Goal: Task Accomplishment & Management: Use online tool/utility

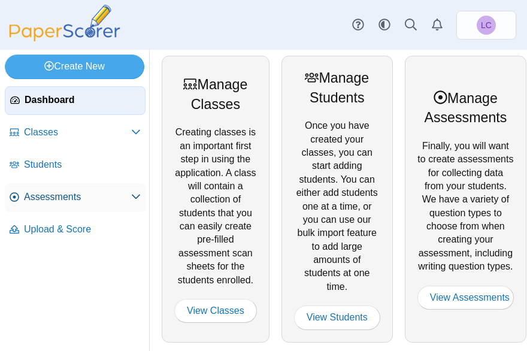
click at [69, 188] on link "Assessments" at bounding box center [75, 197] width 141 height 29
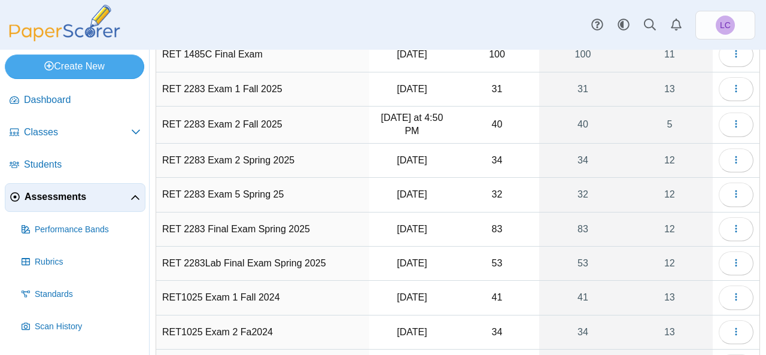
scroll to position [91, 0]
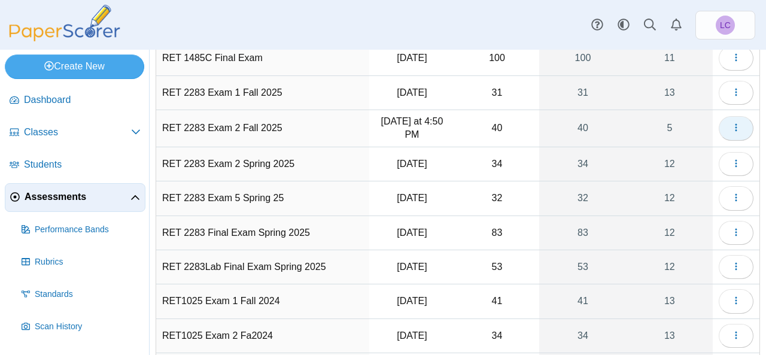
click at [526, 121] on button "button" at bounding box center [736, 128] width 35 height 24
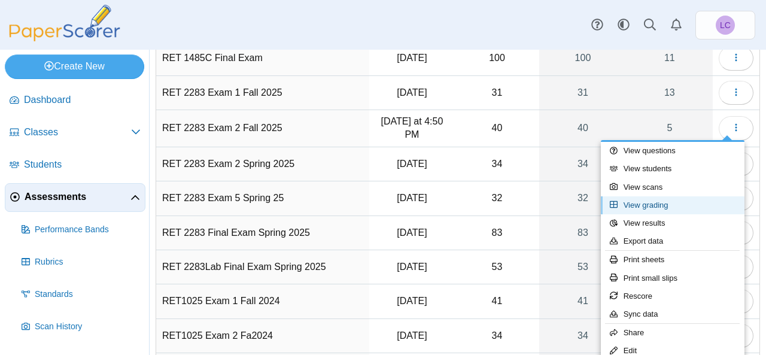
click at [526, 205] on link "View grading" at bounding box center [673, 205] width 144 height 18
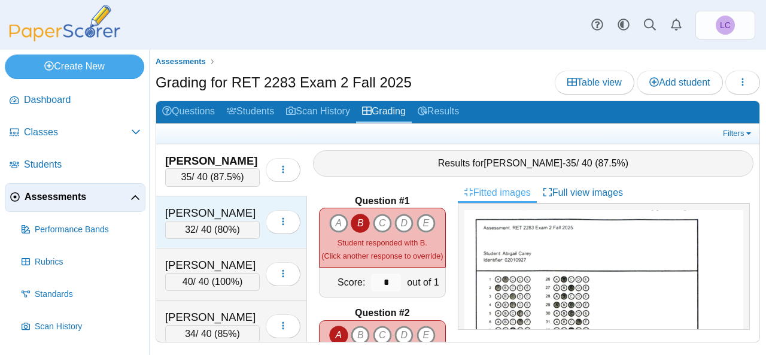
click at [223, 209] on div "Coller, Todd" at bounding box center [212, 213] width 95 height 16
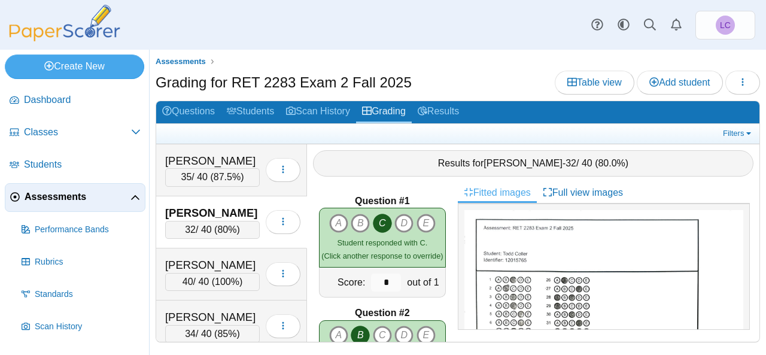
click at [436, 240] on div "Student responded with C. (Click another response to override)" at bounding box center [381, 249] width 121 height 27
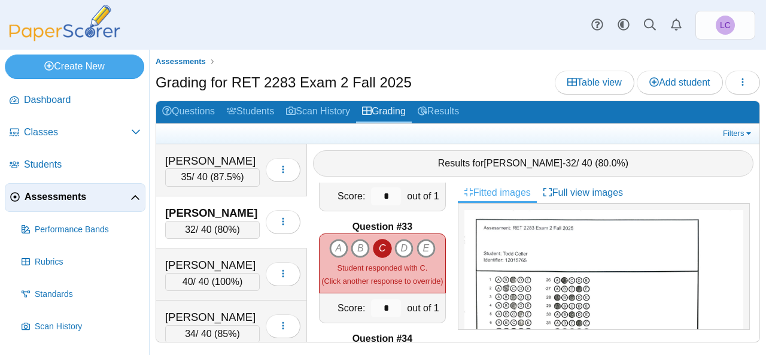
scroll to position [3562, 0]
click at [215, 309] on div "Linke, Emma" at bounding box center [212, 317] width 95 height 16
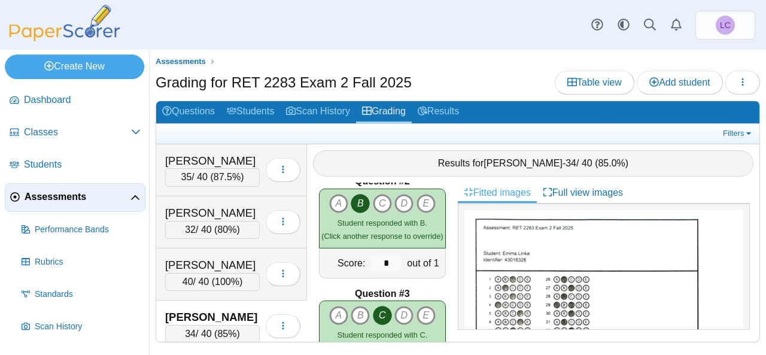
scroll to position [0, 0]
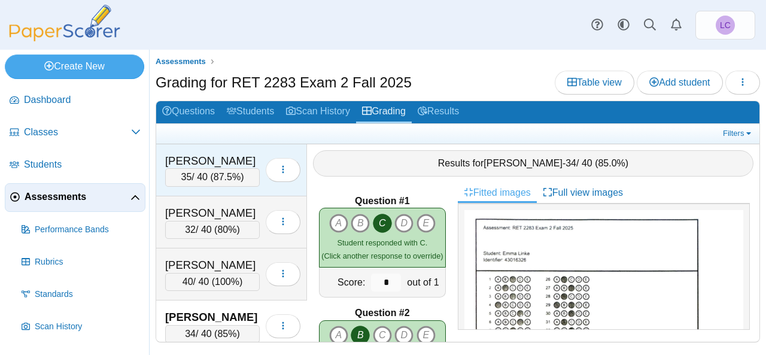
click at [230, 157] on div "[PERSON_NAME]" at bounding box center [212, 161] width 95 height 16
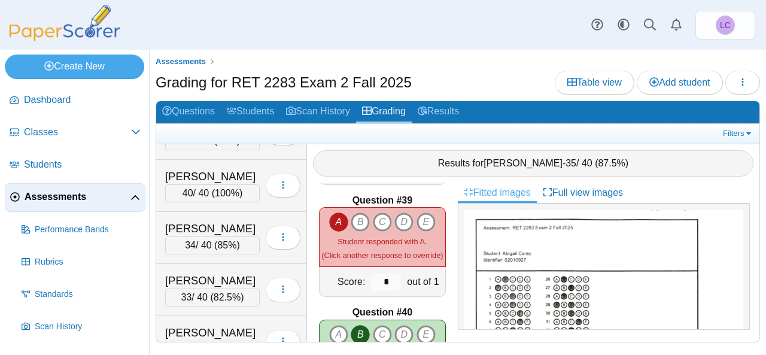
scroll to position [4350, 0]
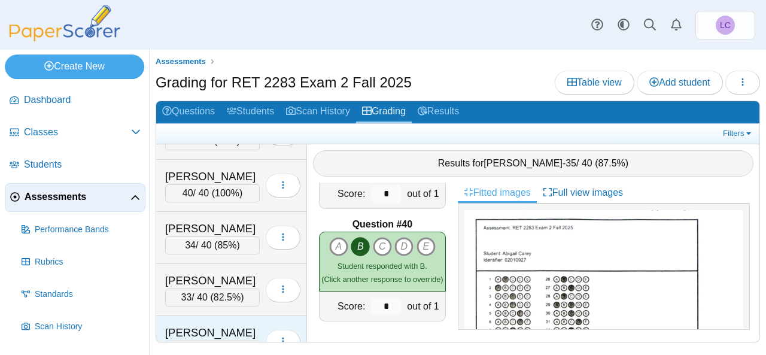
click at [230, 325] on div "Miller, Wilson" at bounding box center [212, 333] width 95 height 16
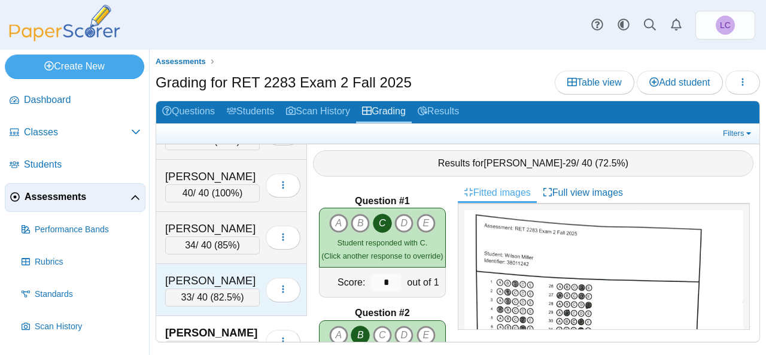
scroll to position [111, 0]
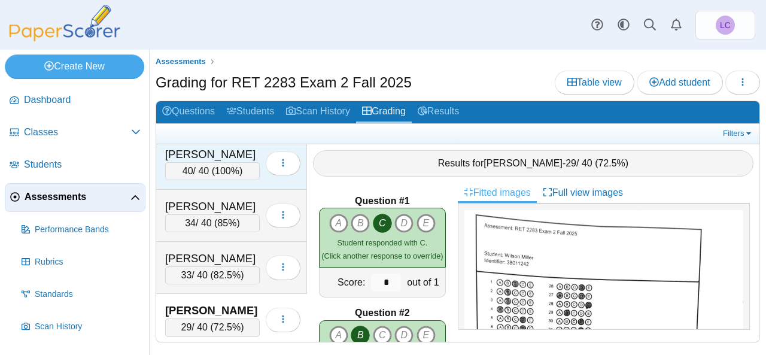
click at [229, 169] on span "100%" at bounding box center [227, 171] width 25 height 10
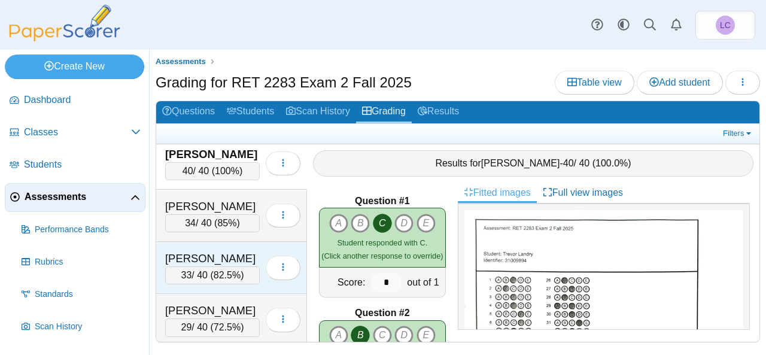
click at [209, 253] on div "[PERSON_NAME]" at bounding box center [212, 259] width 95 height 16
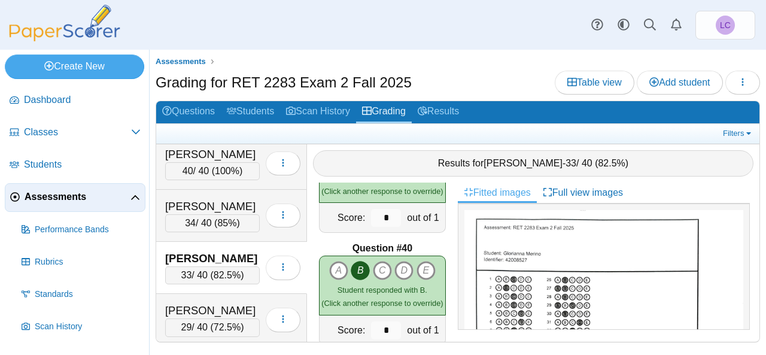
scroll to position [4350, 0]
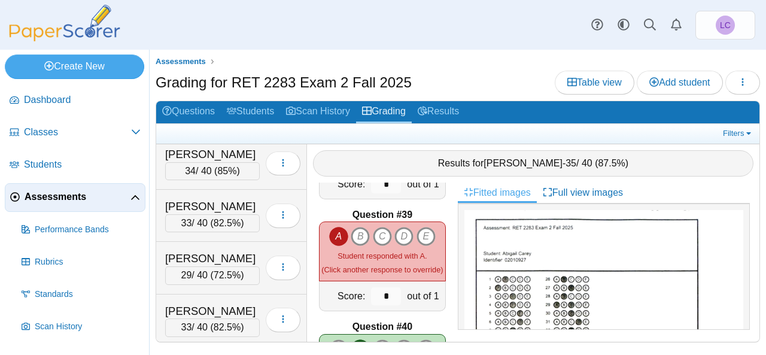
scroll to position [4247, 0]
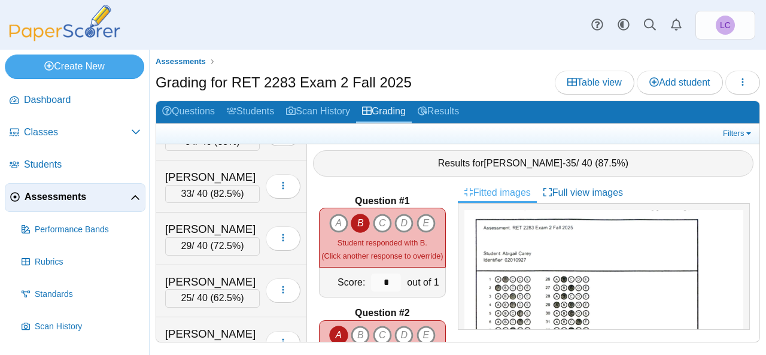
scroll to position [214, 0]
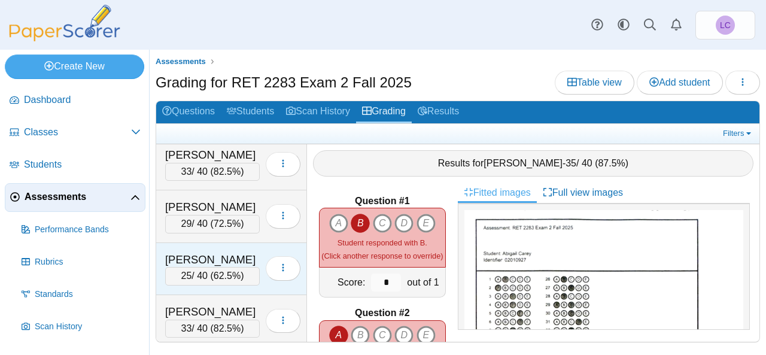
click at [214, 270] on span "62.5%" at bounding box center [227, 275] width 27 height 10
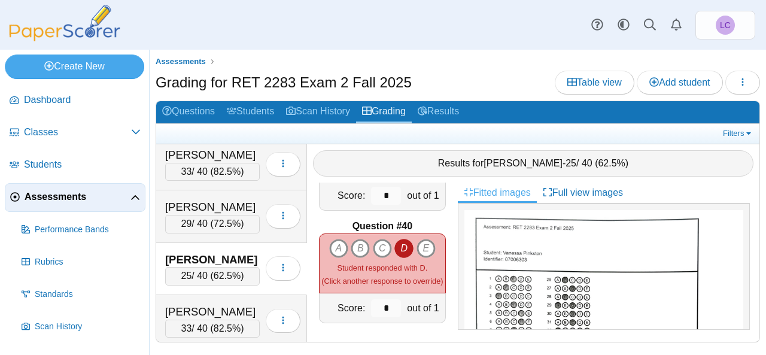
scroll to position [4348, 0]
click at [458, 110] on link "Results" at bounding box center [438, 112] width 53 height 22
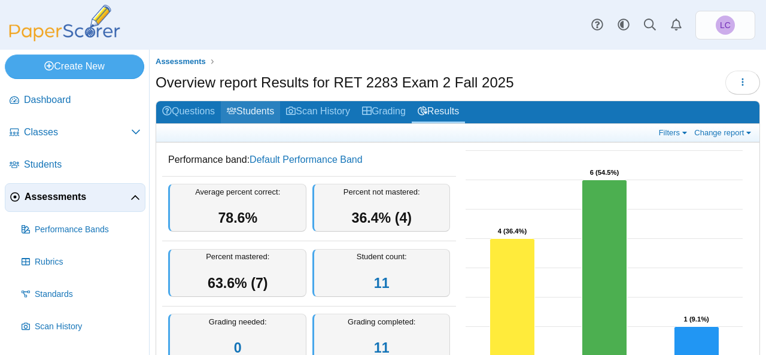
click at [266, 111] on link "Students" at bounding box center [250, 112] width 59 height 22
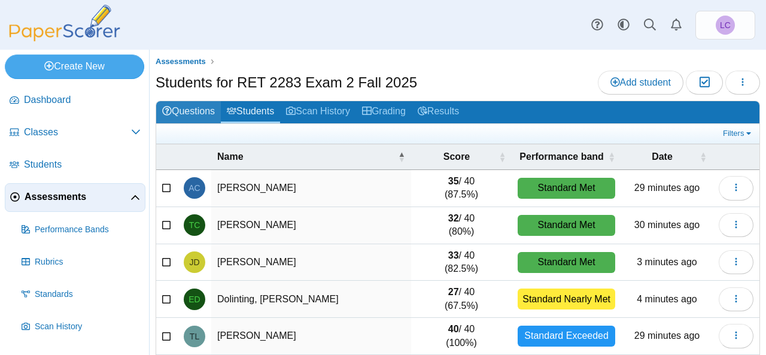
click at [195, 111] on link "Questions" at bounding box center [188, 112] width 65 height 22
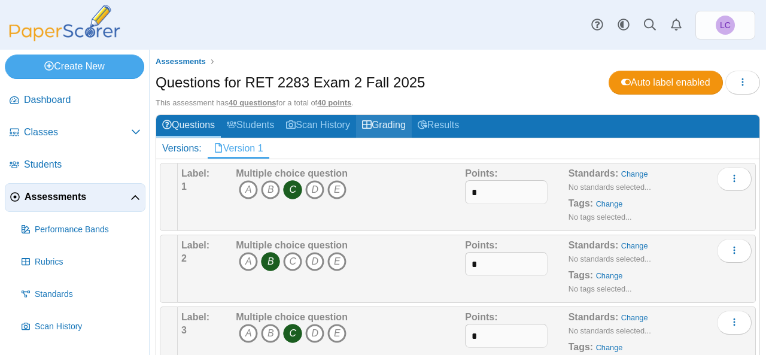
click at [391, 124] on link "Grading" at bounding box center [384, 126] width 56 height 22
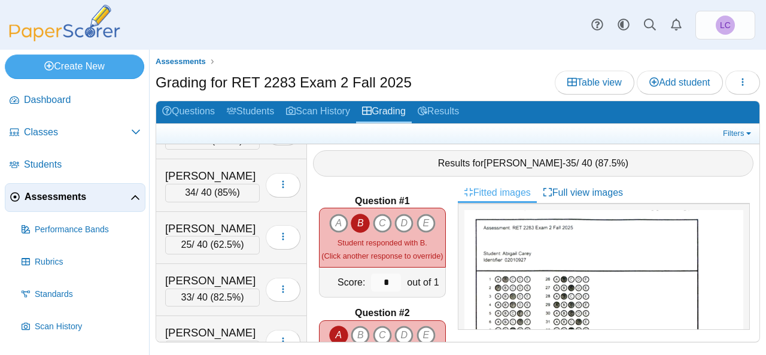
scroll to position [246, 0]
click at [211, 223] on div "McCoy, Kimberly" at bounding box center [212, 228] width 95 height 16
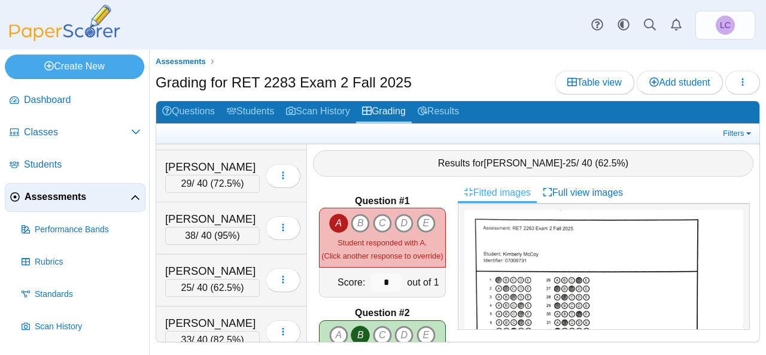
scroll to position [412, 0]
click at [382, 60] on ul "Assessments" at bounding box center [458, 62] width 604 height 12
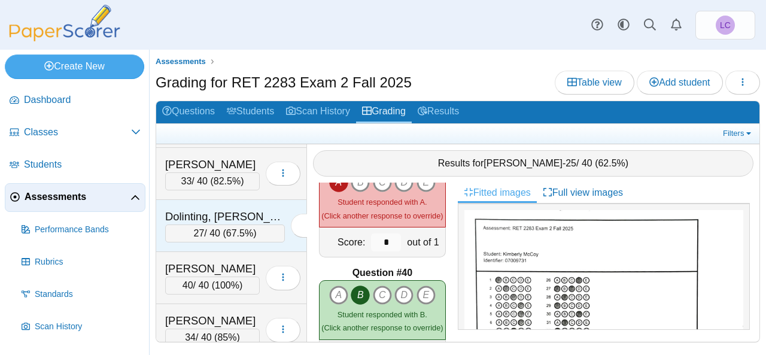
scroll to position [100, 0]
click at [219, 225] on div "27 / 40 ( 67.5% )" at bounding box center [225, 234] width 120 height 18
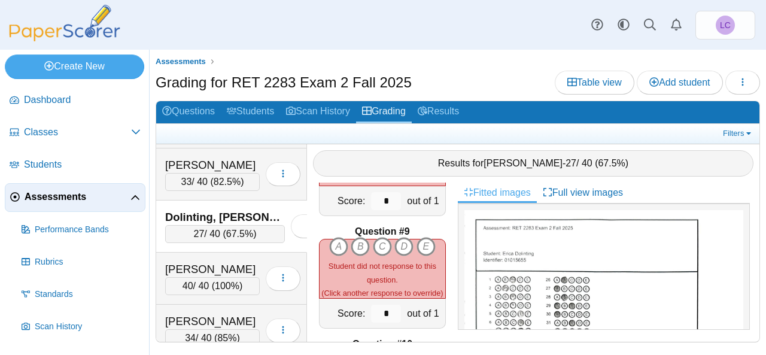
scroll to position [866, 0]
click at [339, 238] on icon "A" at bounding box center [338, 247] width 19 height 19
type input "*"
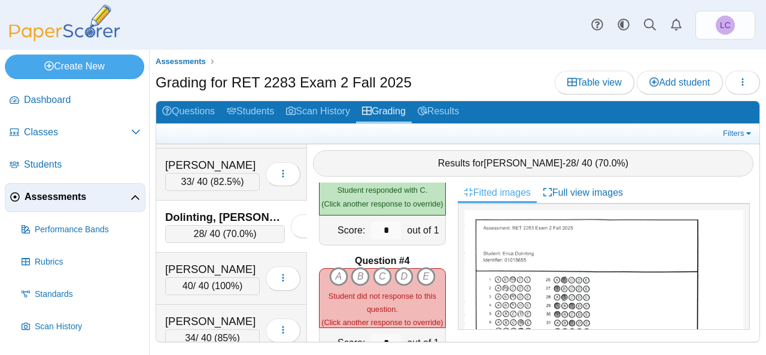
scroll to position [287, 0]
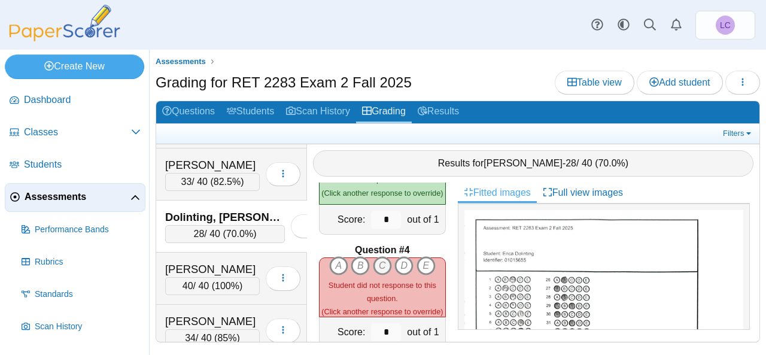
click at [379, 258] on icon "C" at bounding box center [382, 265] width 19 height 19
type input "*"
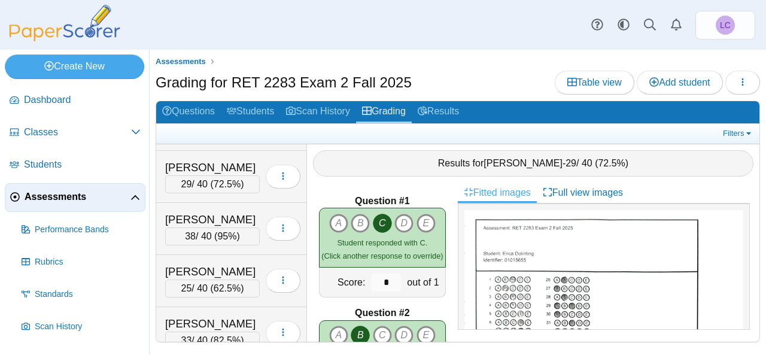
scroll to position [418, 0]
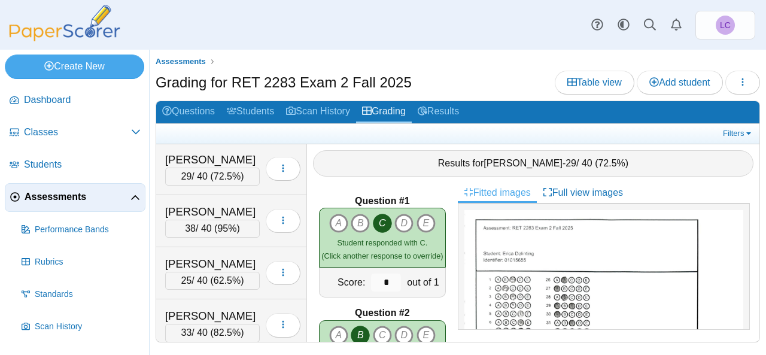
click at [217, 204] on div "[PERSON_NAME]" at bounding box center [212, 212] width 95 height 16
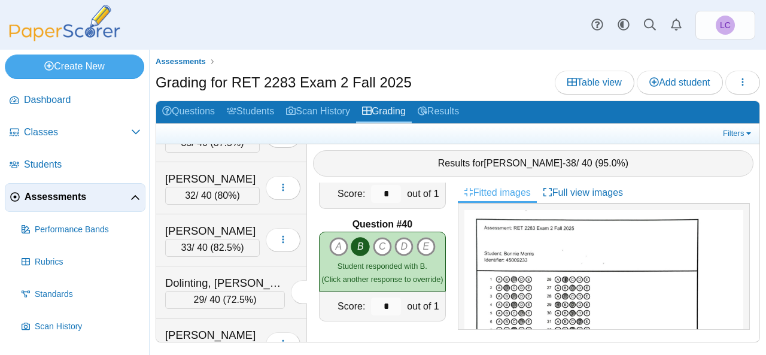
scroll to position [34, 0]
click at [209, 232] on div "[PERSON_NAME]" at bounding box center [212, 232] width 95 height 16
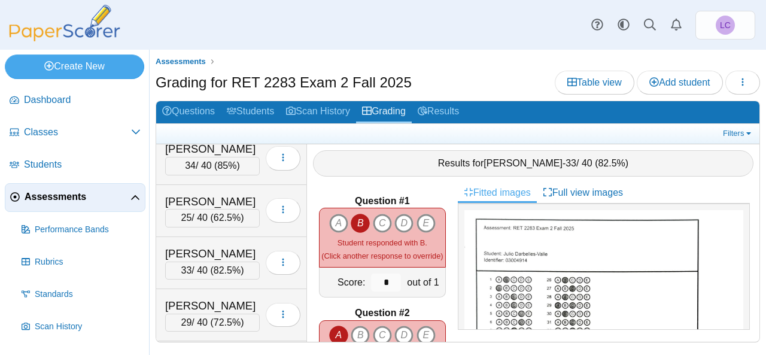
scroll to position [420, 0]
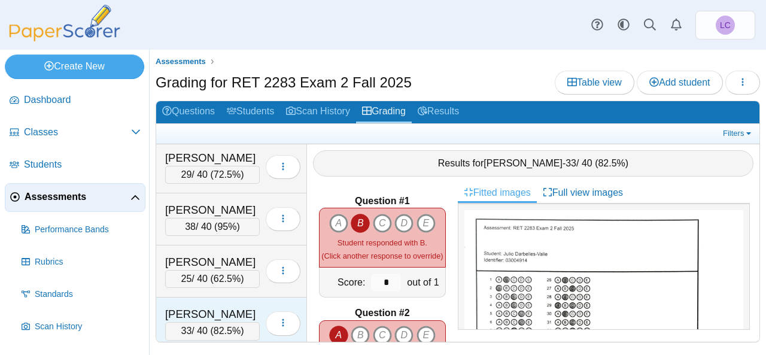
click at [227, 311] on div "[PERSON_NAME]" at bounding box center [212, 314] width 95 height 16
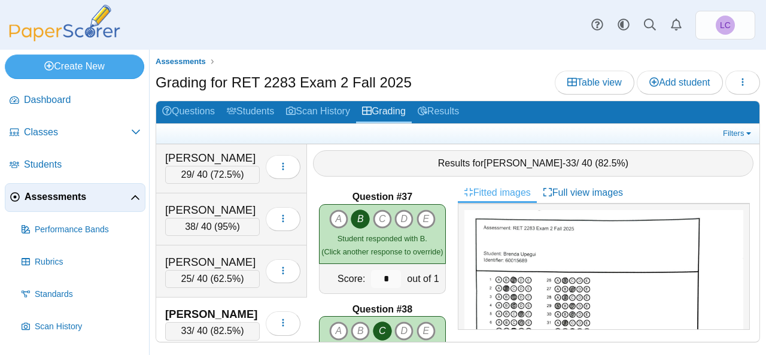
scroll to position [4040, 0]
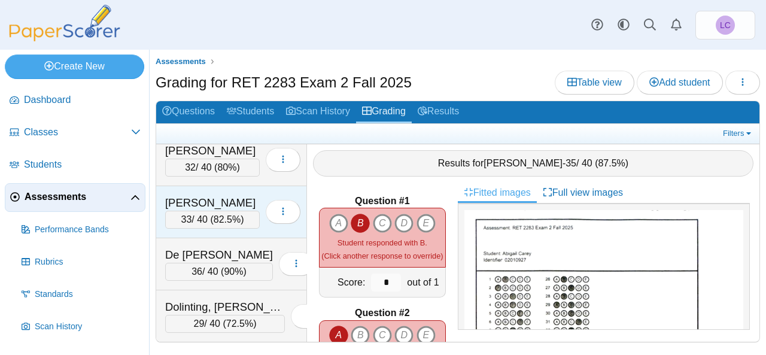
scroll to position [65, 0]
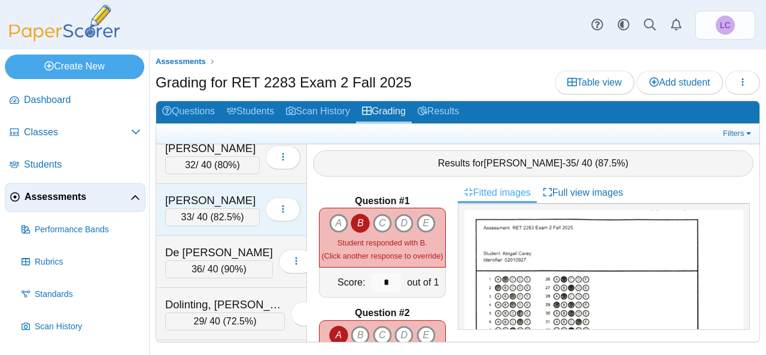
click at [235, 265] on span "90%" at bounding box center [233, 269] width 19 height 10
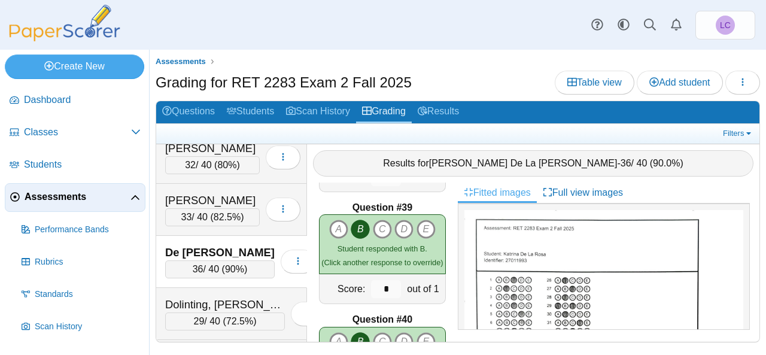
scroll to position [4350, 0]
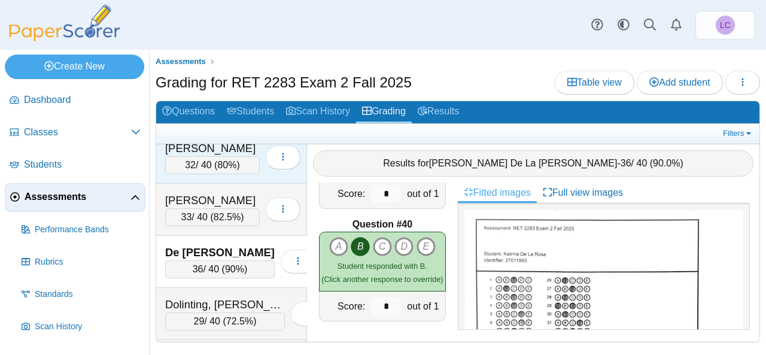
click at [217, 150] on div "[PERSON_NAME]" at bounding box center [212, 149] width 95 height 16
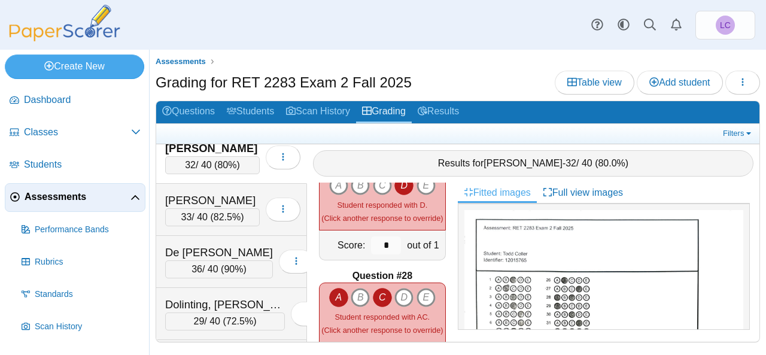
scroll to position [2952, 0]
